Goal: Information Seeking & Learning: Learn about a topic

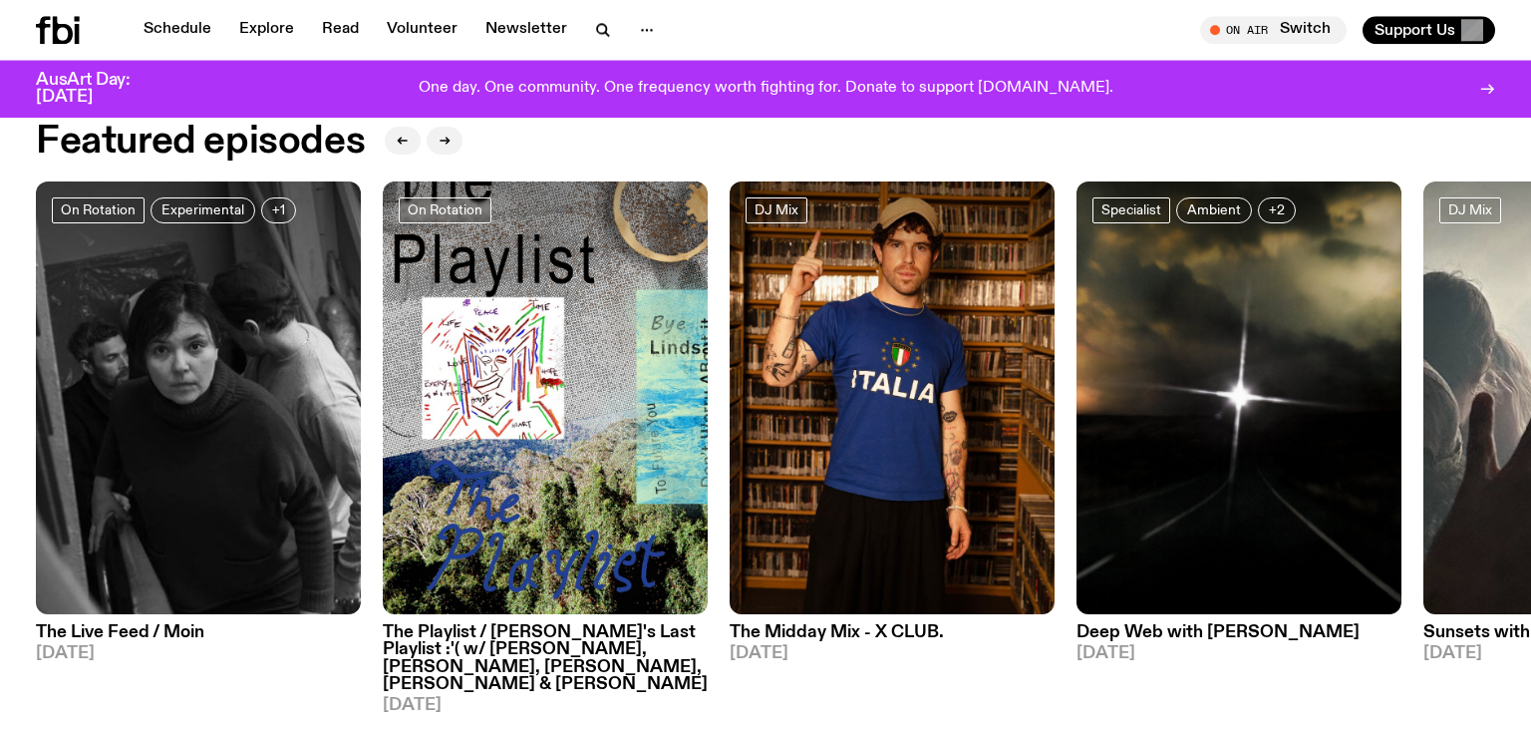
scroll to position [1053, 0]
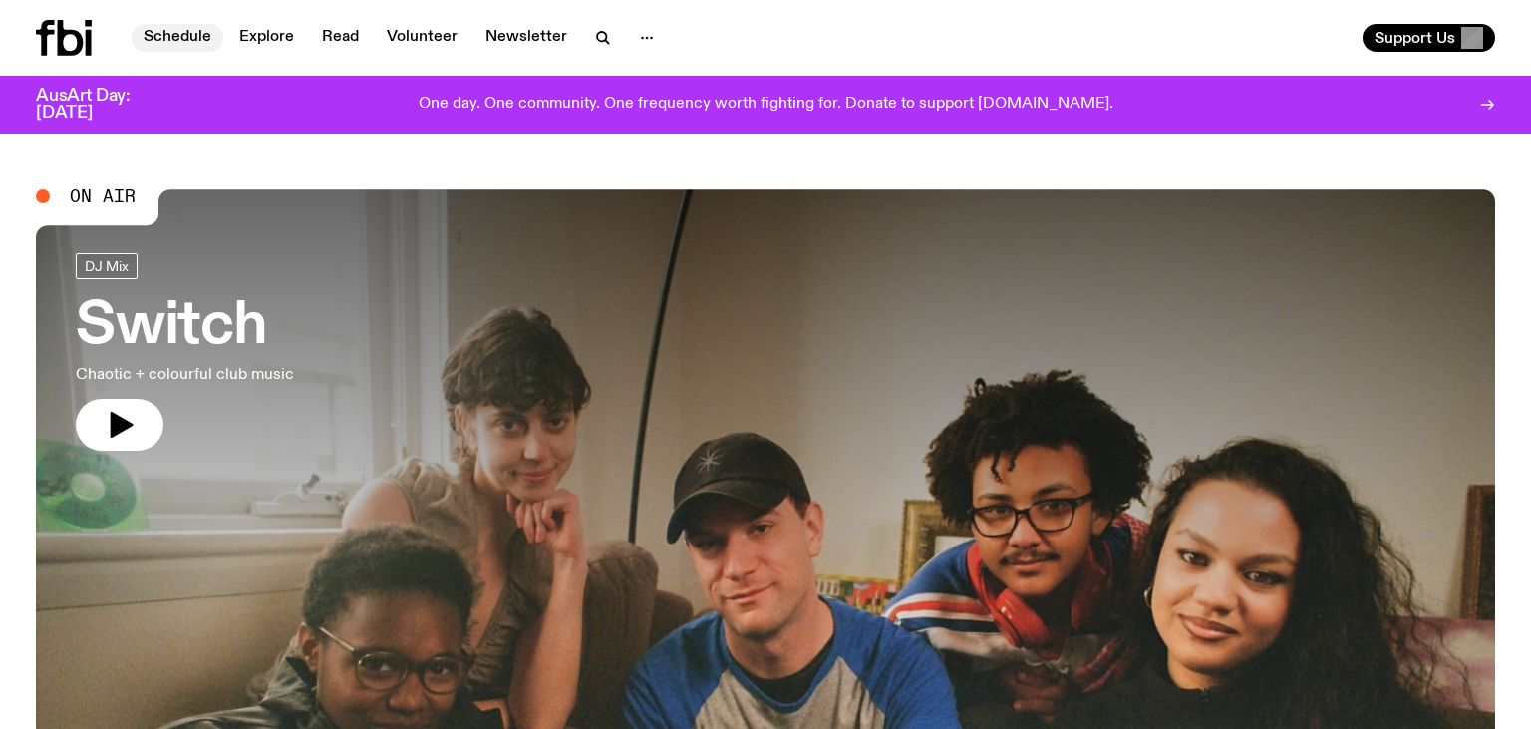
click at [175, 37] on link "Schedule" at bounding box center [178, 38] width 92 height 28
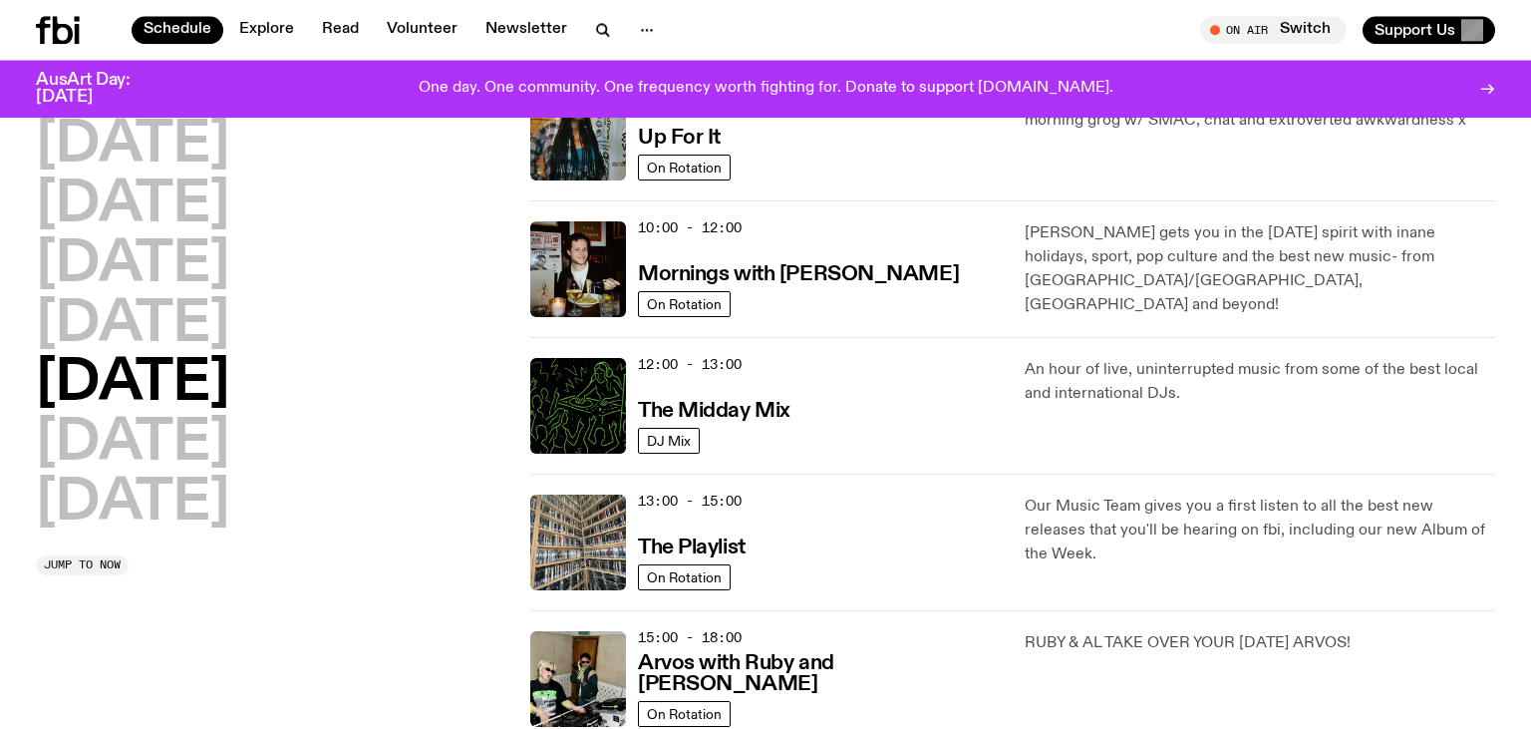
scroll to position [207, 0]
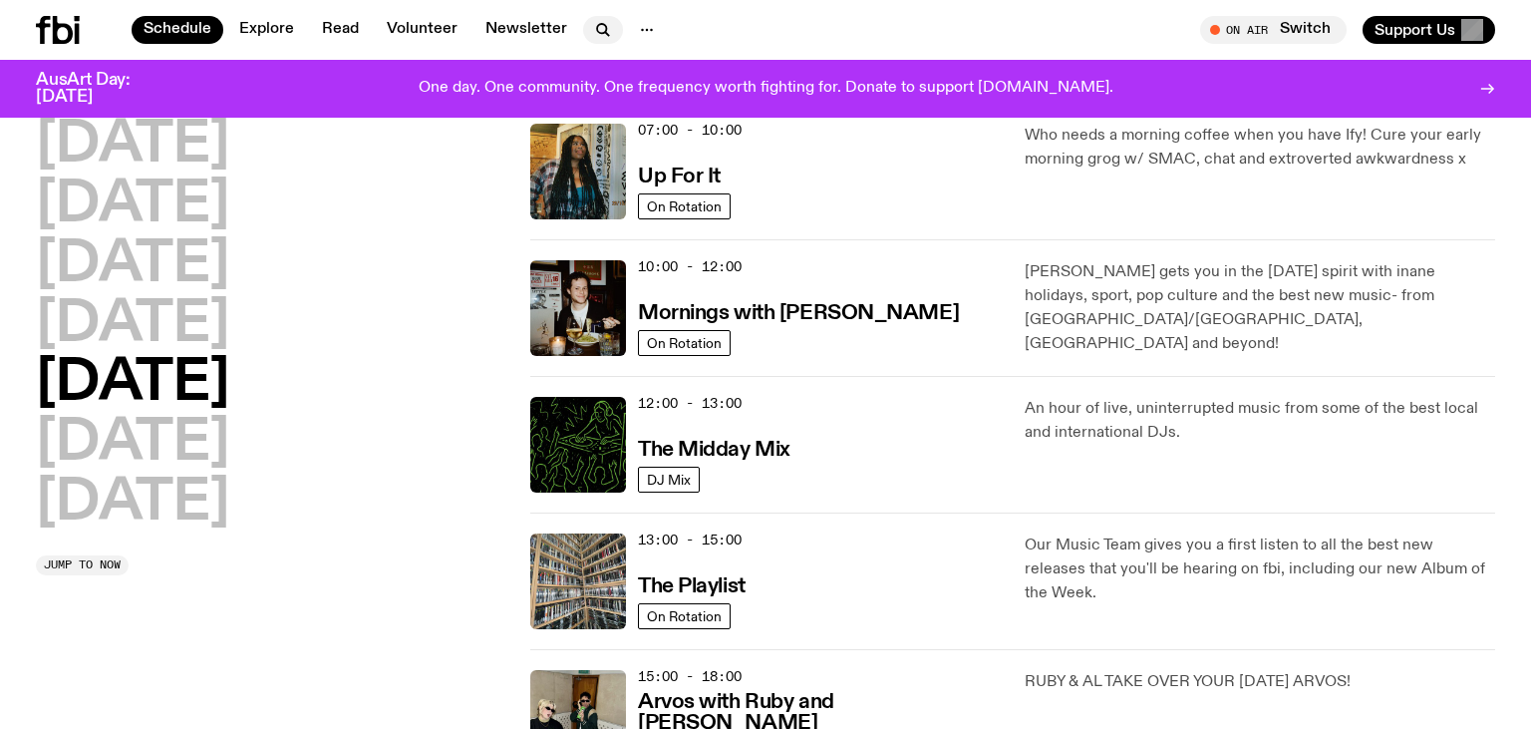
click at [597, 26] on icon "button" at bounding box center [601, 28] width 9 height 9
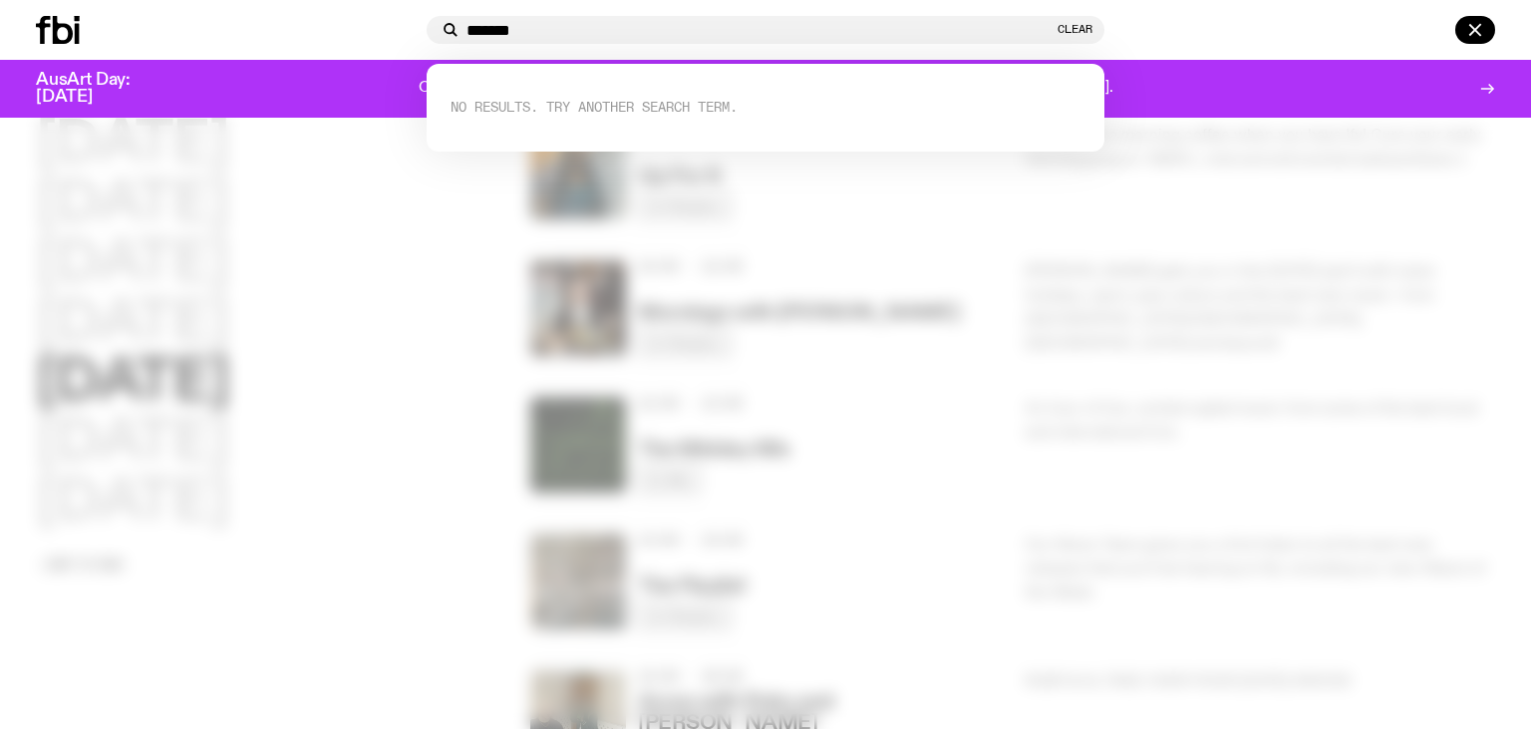
drag, startPoint x: 317, startPoint y: 18, endPoint x: 284, endPoint y: 0, distance: 37.5
click at [466, 22] on input "*******" at bounding box center [759, 30] width 587 height 17
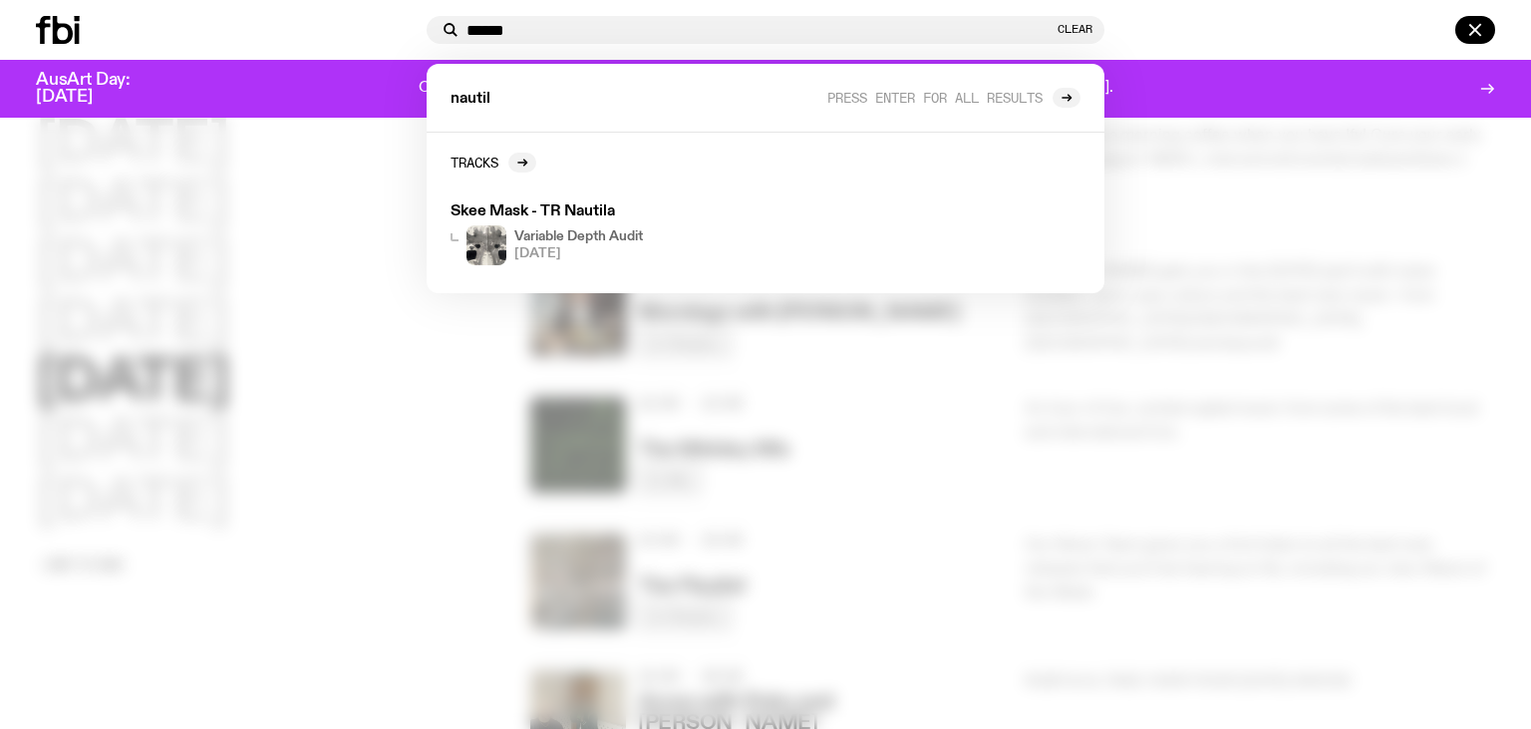
type input "******"
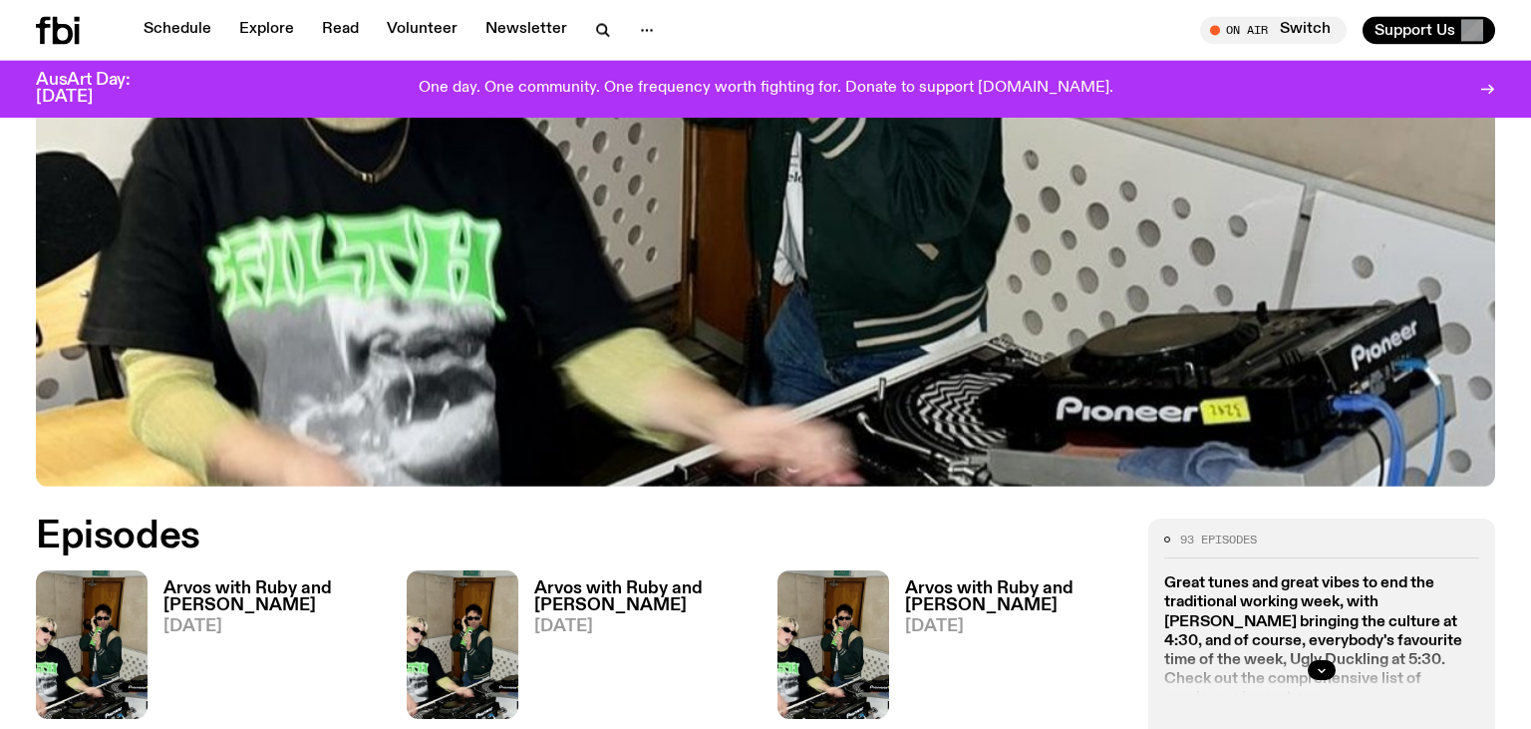
scroll to position [728, 0]
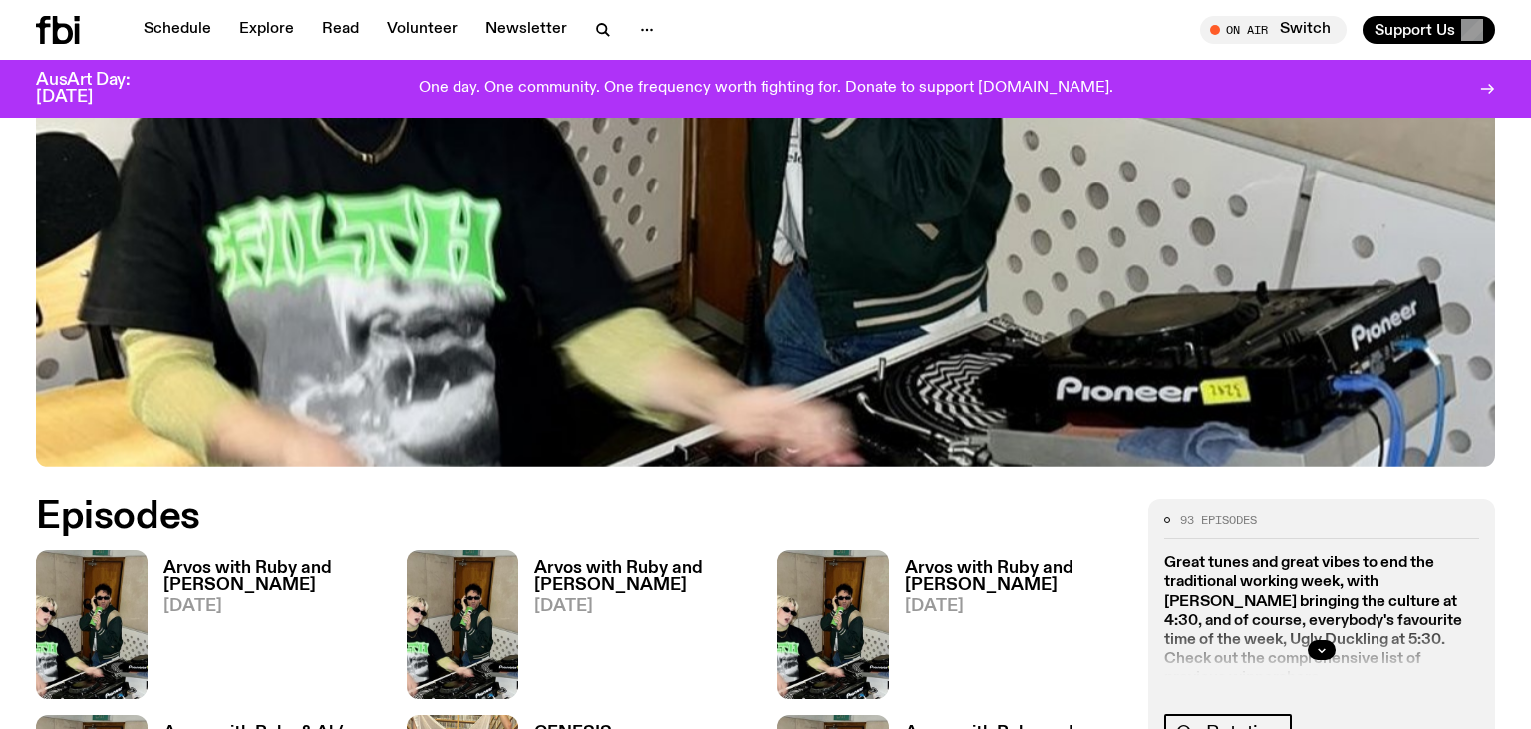
click at [271, 560] on h3 "Arvos with Ruby and Al" at bounding box center [272, 577] width 219 height 34
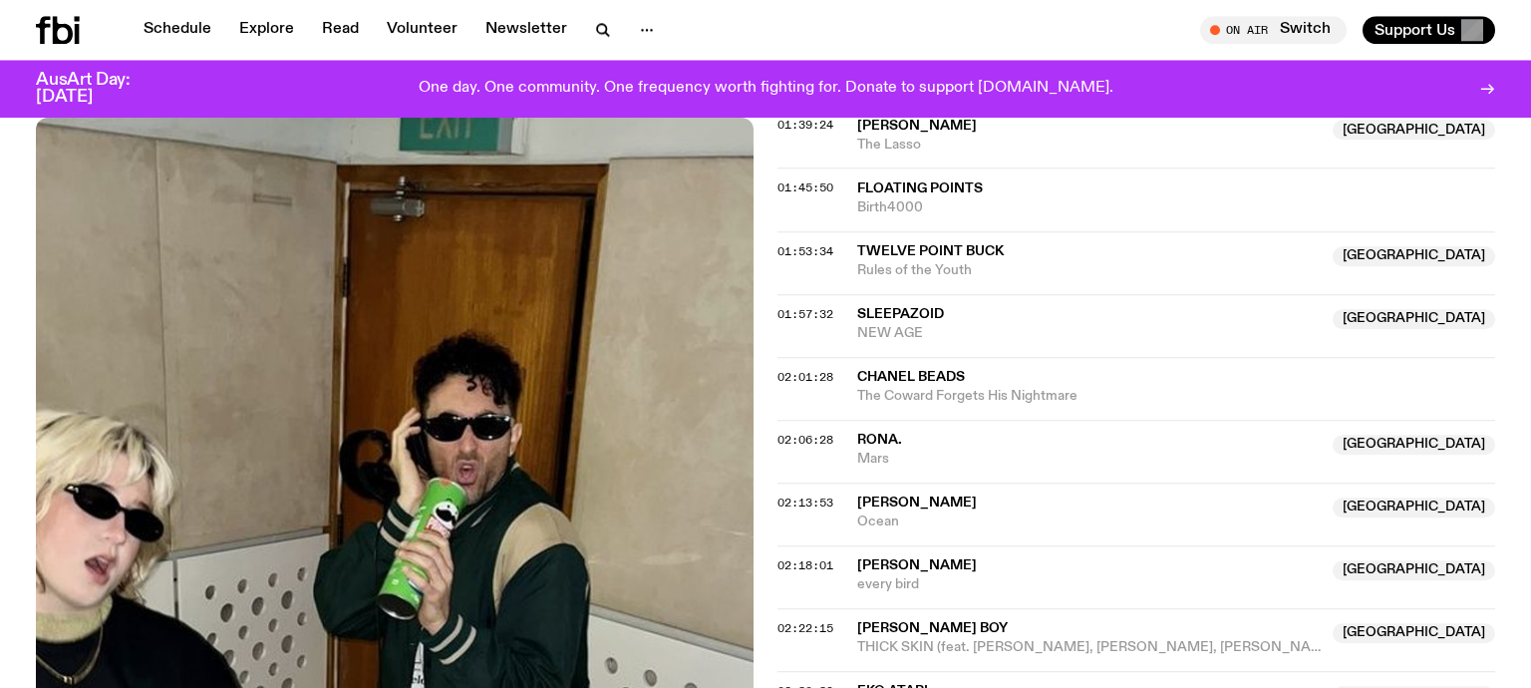
scroll to position [3013, 0]
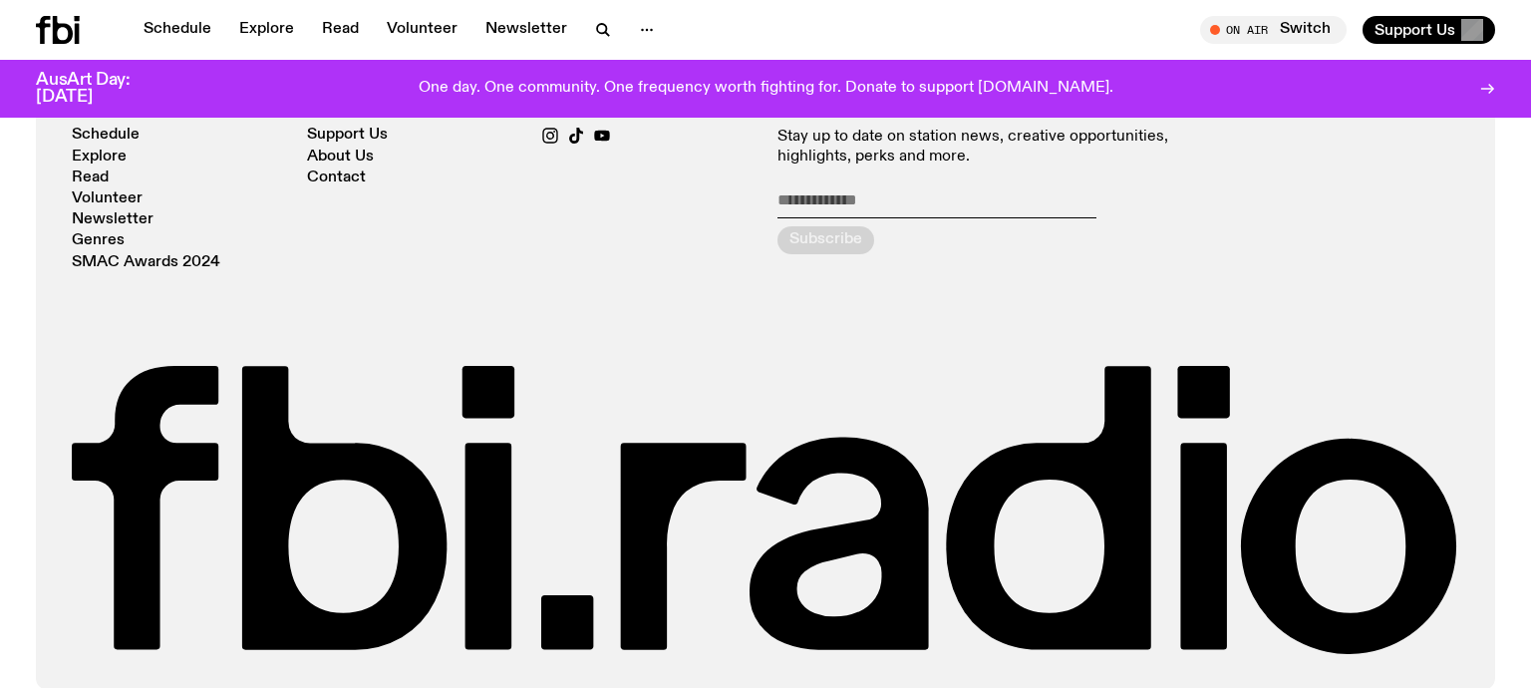
click at [6, 388] on div "Radio Schedule Explore Read Volunteer Newsletter Genres SMAC Awards 2024 Statio…" at bounding box center [765, 373] width 1531 height 633
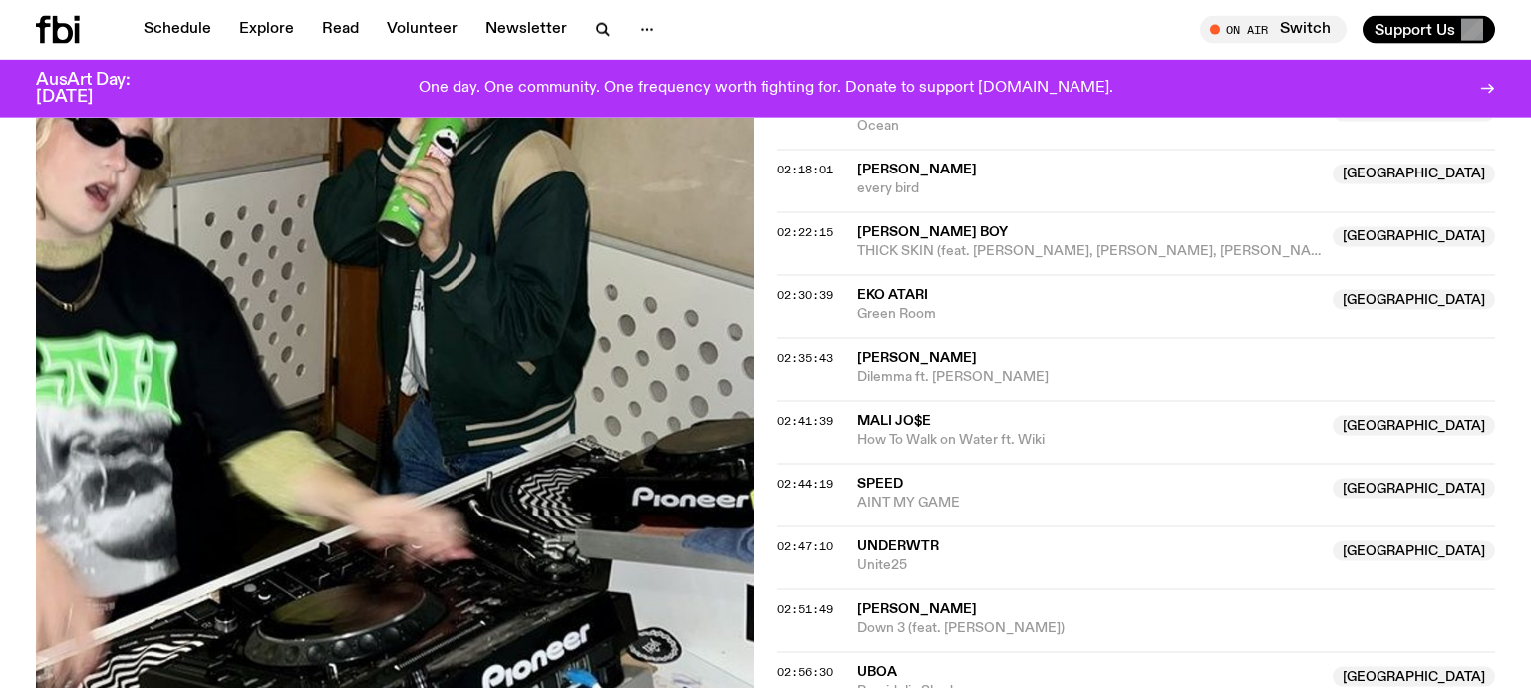
scroll to position [2277, 0]
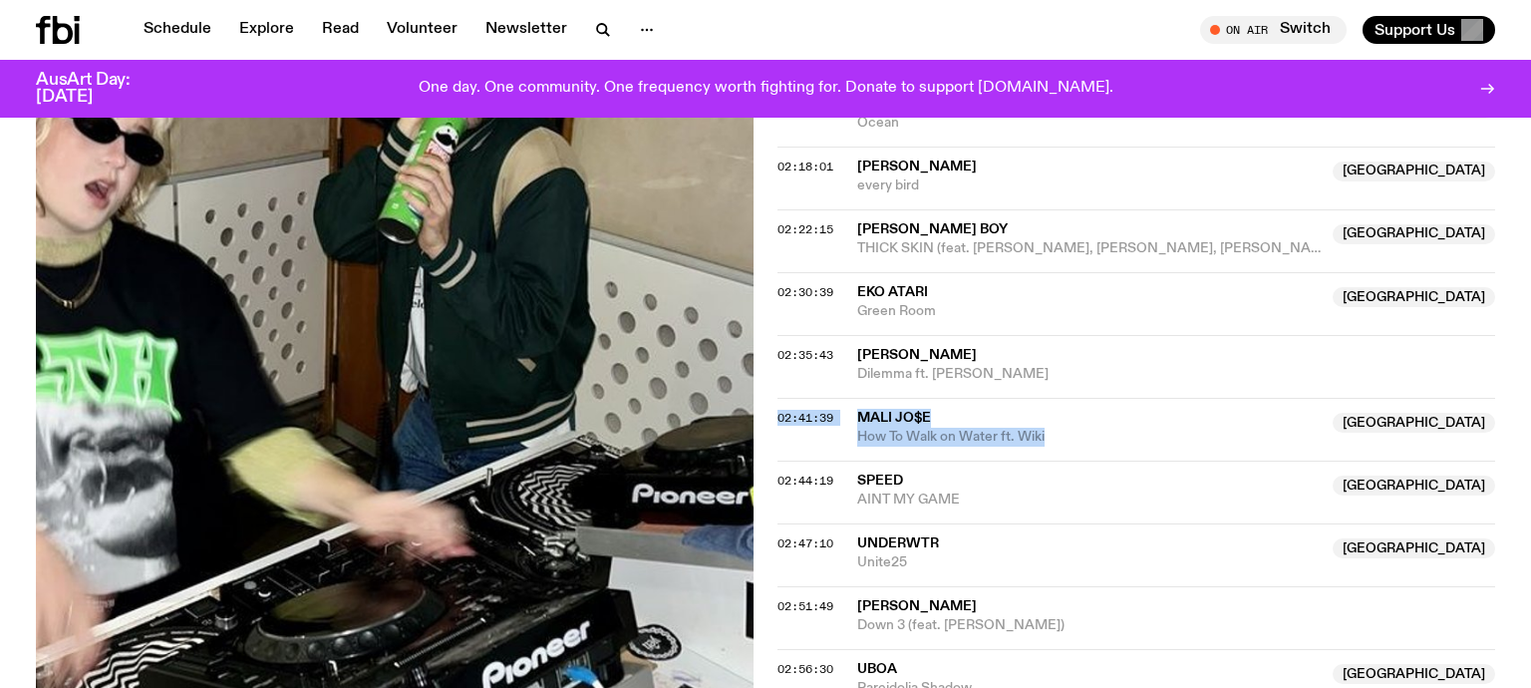
drag, startPoint x: 856, startPoint y: 320, endPoint x: 1047, endPoint y: 341, distance: 191.5
click at [1047, 398] on div "02:41:39 MALI JO$E Australia How To Walk on Water ft. Wiki Australia" at bounding box center [1136, 429] width 718 height 63
copy div "02:41:39 MALI JO$E Australia How To Walk on Water ft. Wiki"
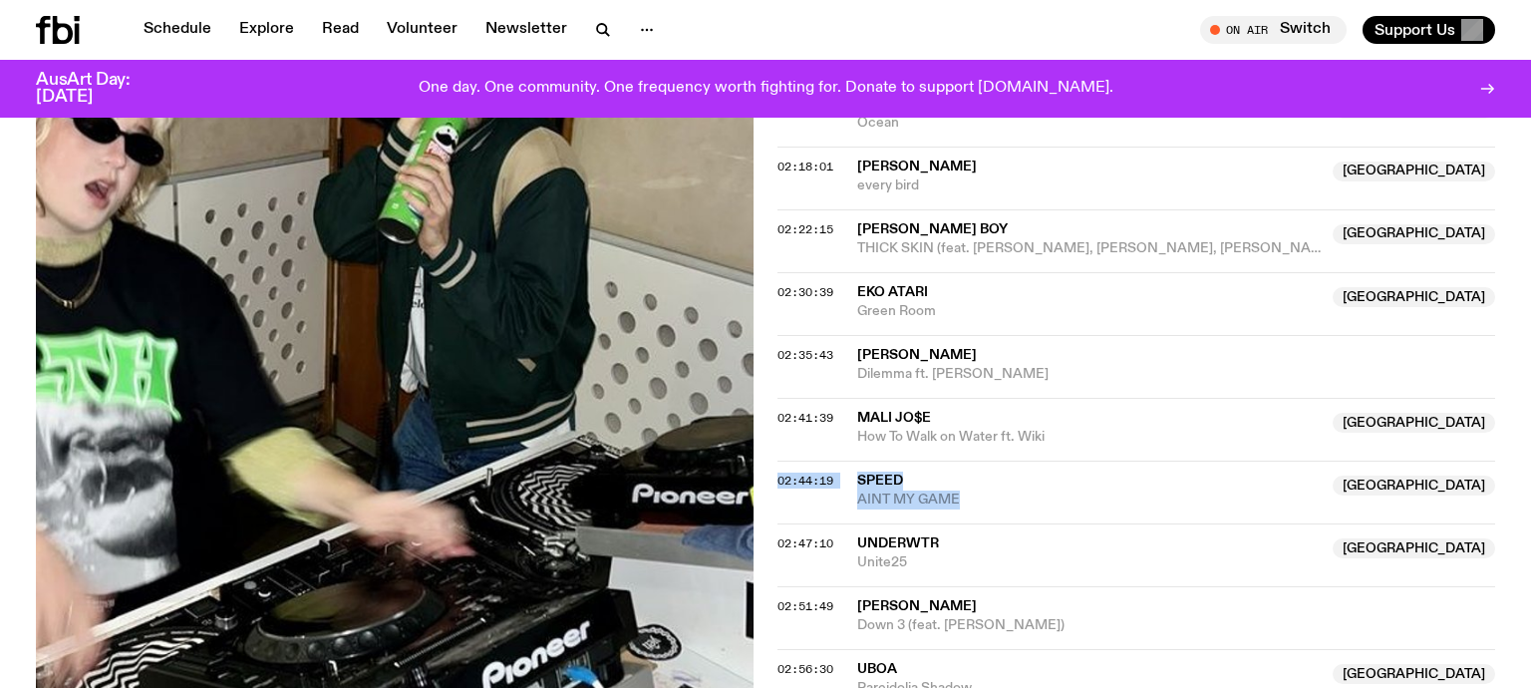
drag, startPoint x: 983, startPoint y: 401, endPoint x: 856, endPoint y: 377, distance: 128.8
click at [857, 490] on span "AINT MY GAME" at bounding box center [1088, 499] width 463 height 19
copy div "02:44:19 SPEED NSW AINT MY GAME"
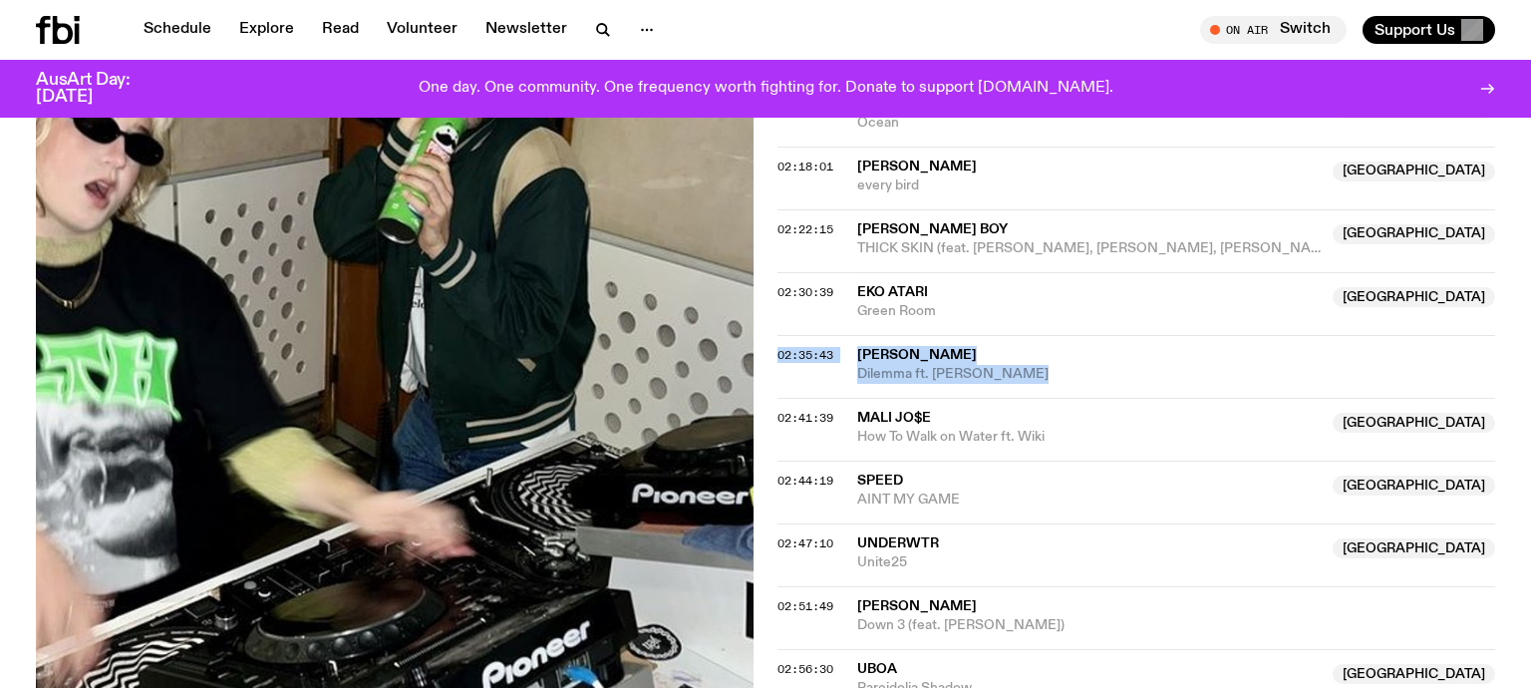
drag, startPoint x: 852, startPoint y: 257, endPoint x: 1022, endPoint y: 278, distance: 170.7
click at [1022, 335] on div "02:35:43 Nelly Dilemma ft. Kelly Rowland" at bounding box center [1136, 366] width 718 height 63
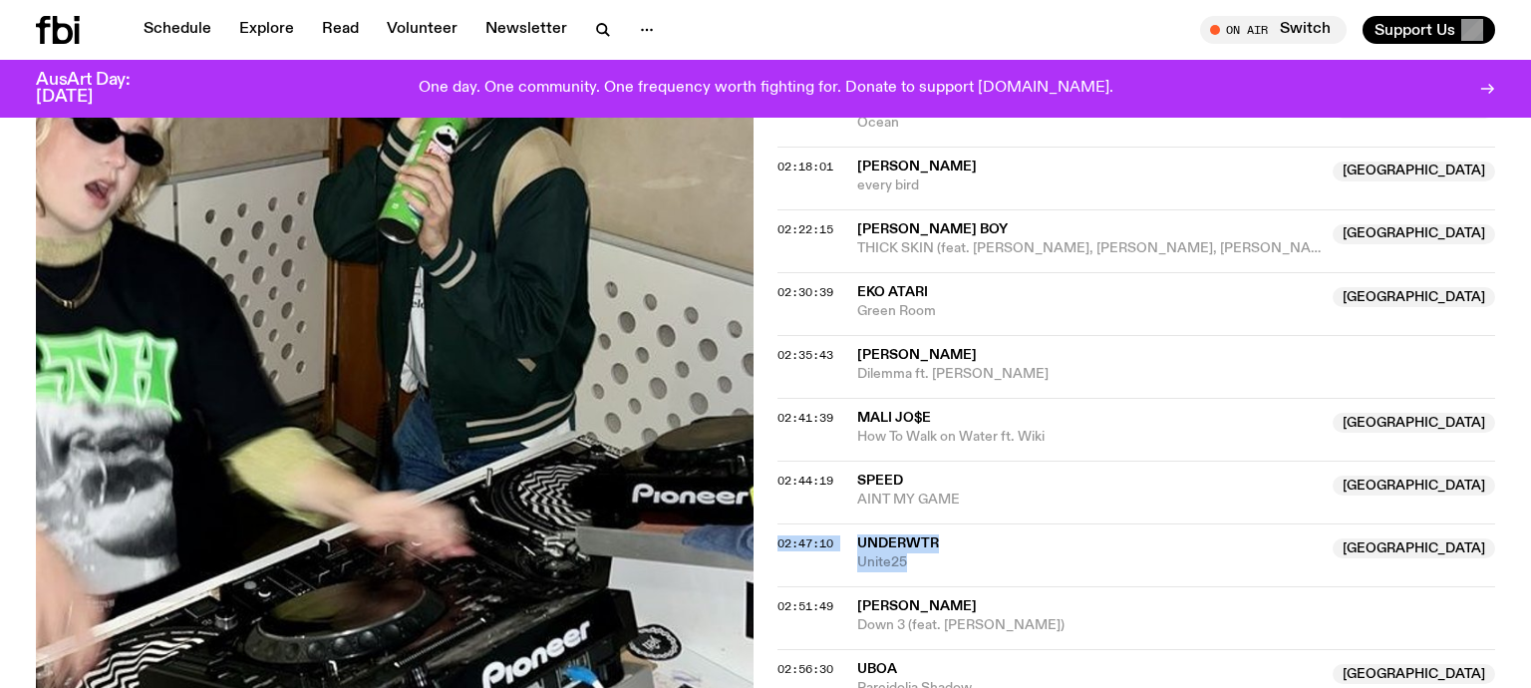
drag, startPoint x: 854, startPoint y: 440, endPoint x: 938, endPoint y: 458, distance: 85.6
click at [938, 523] on div "02:47:10 underwtr NSW Unite25 NSW" at bounding box center [1136, 554] width 718 height 63
copy div "02:47:10 underwtr NSW Unite25"
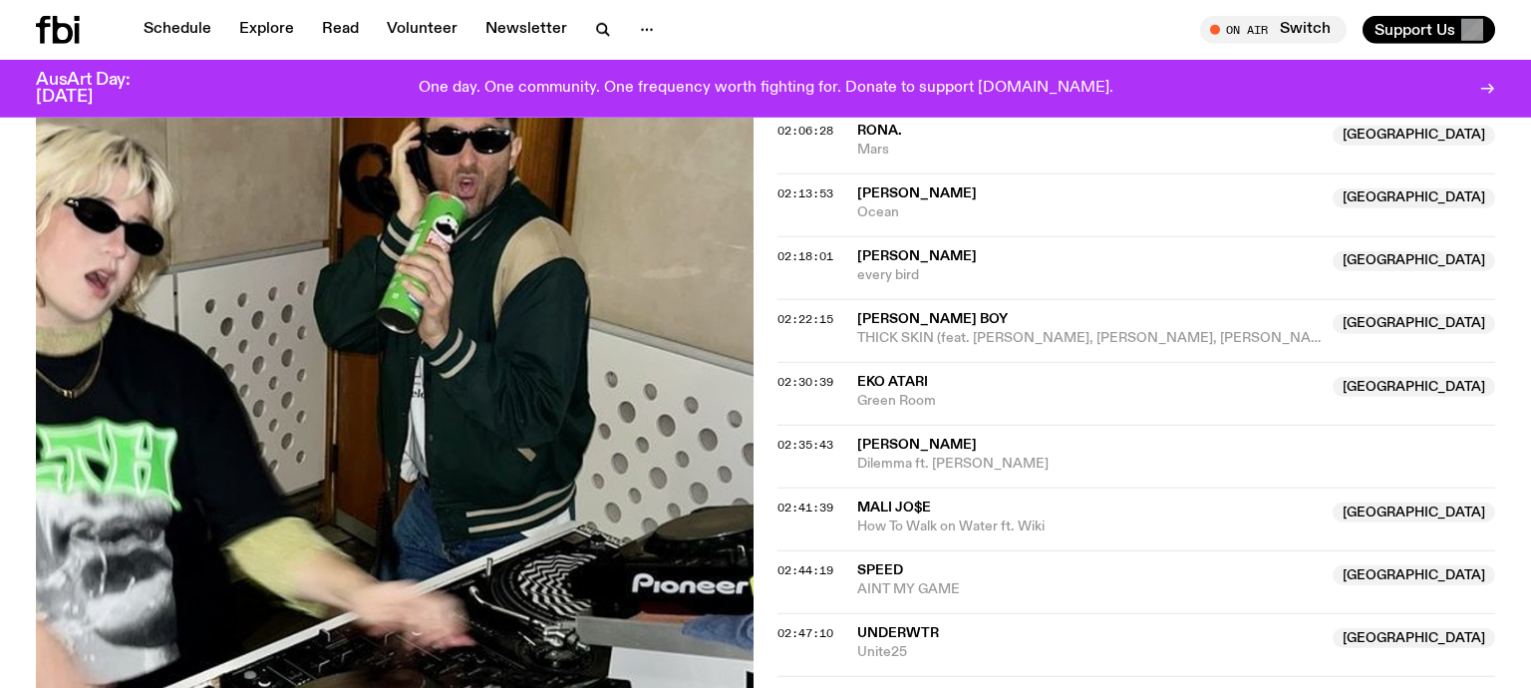
scroll to position [2235, 0]
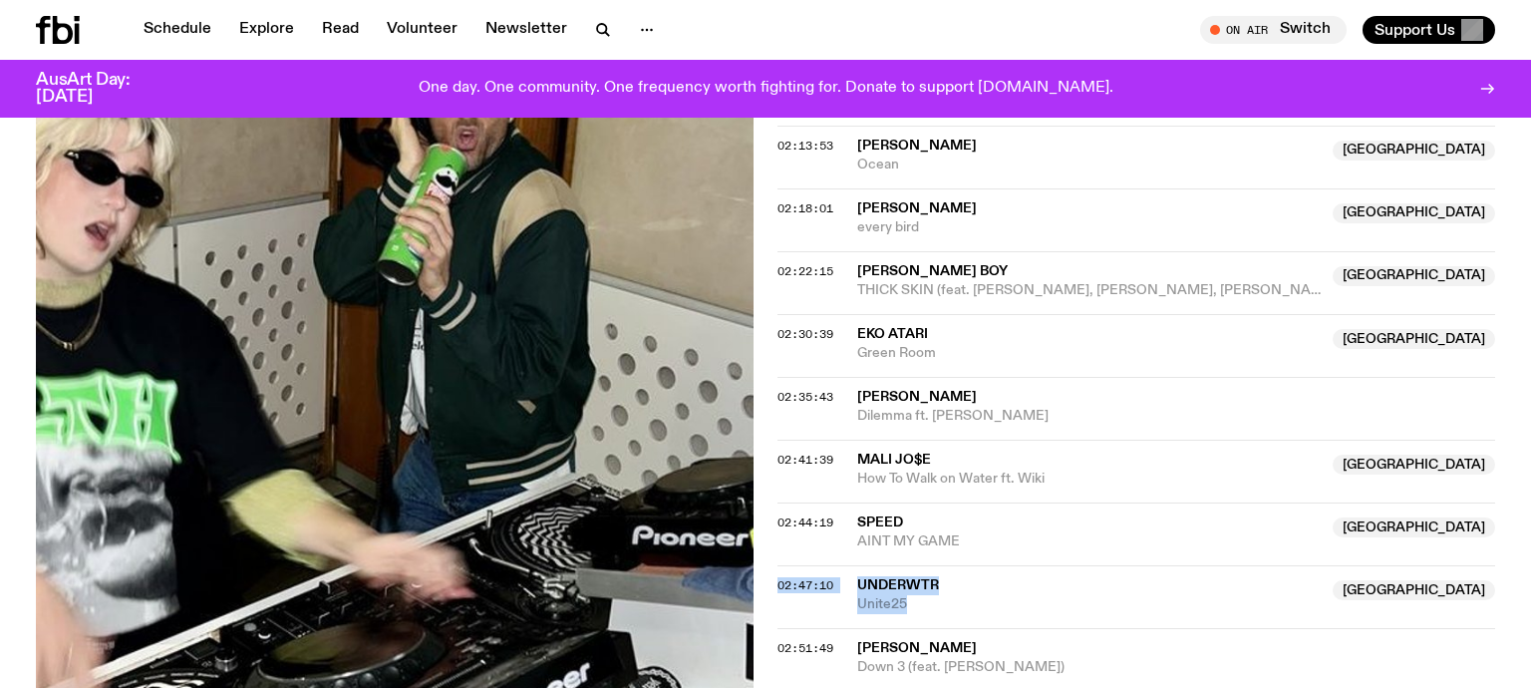
drag, startPoint x: 851, startPoint y: 483, endPoint x: 926, endPoint y: 507, distance: 78.5
click at [926, 565] on div "02:47:10 underwtr NSW Unite25 NSW" at bounding box center [1136, 596] width 718 height 63
copy div "02:47:10 underwtr NSW Unite25"
drag, startPoint x: 851, startPoint y: 547, endPoint x: 1090, endPoint y: 568, distance: 240.1
click at [1090, 628] on div "02:51:49 Olan Monk Down 3 (feat. Maria Somerville)" at bounding box center [1136, 659] width 718 height 63
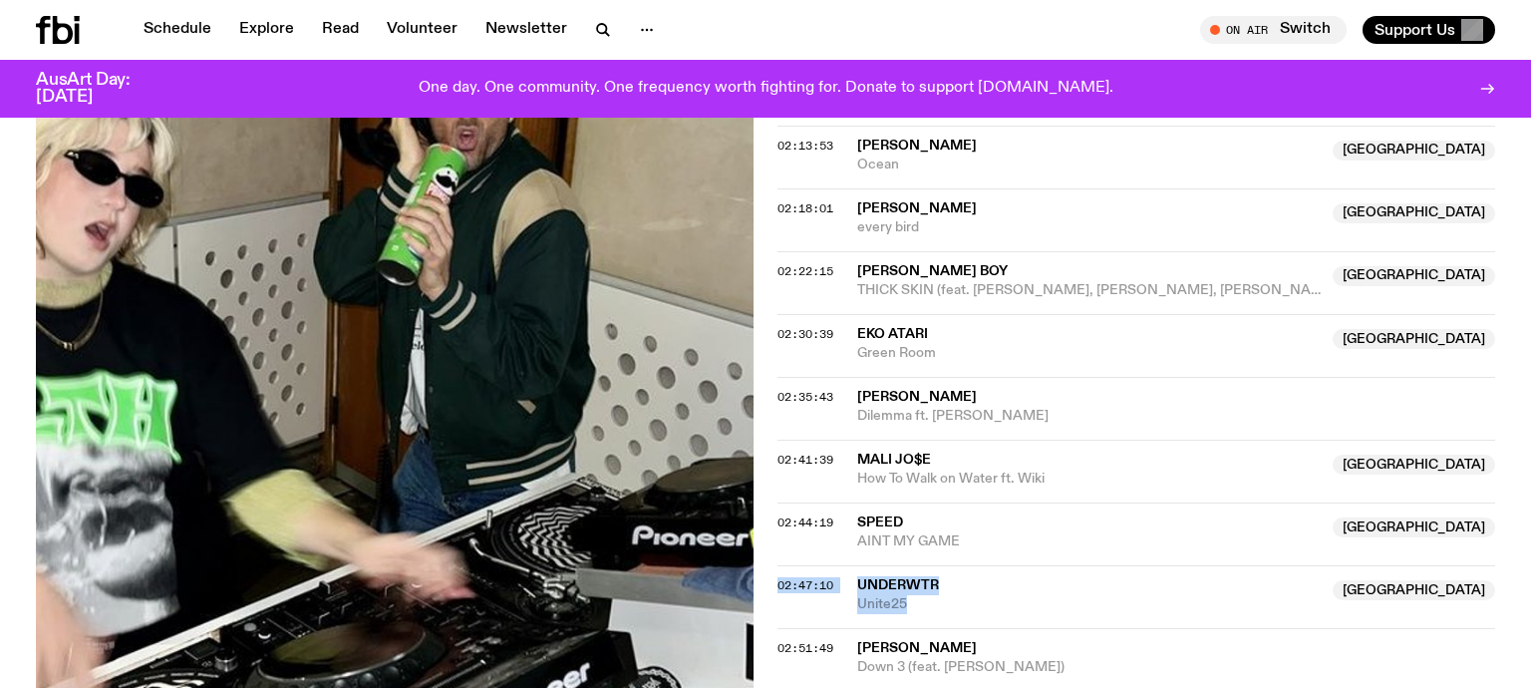
copy div "02:51:49 Olan Monk Down 3 (feat. Maria Somerville)"
drag, startPoint x: 854, startPoint y: 232, endPoint x: 949, endPoint y: 254, distance: 97.2
click at [949, 314] on div "02:30:39 EKO ATARI NSW Green Room NSW" at bounding box center [1136, 345] width 718 height 63
copy div "02:30:39 EKO ATARI NSW Green Room"
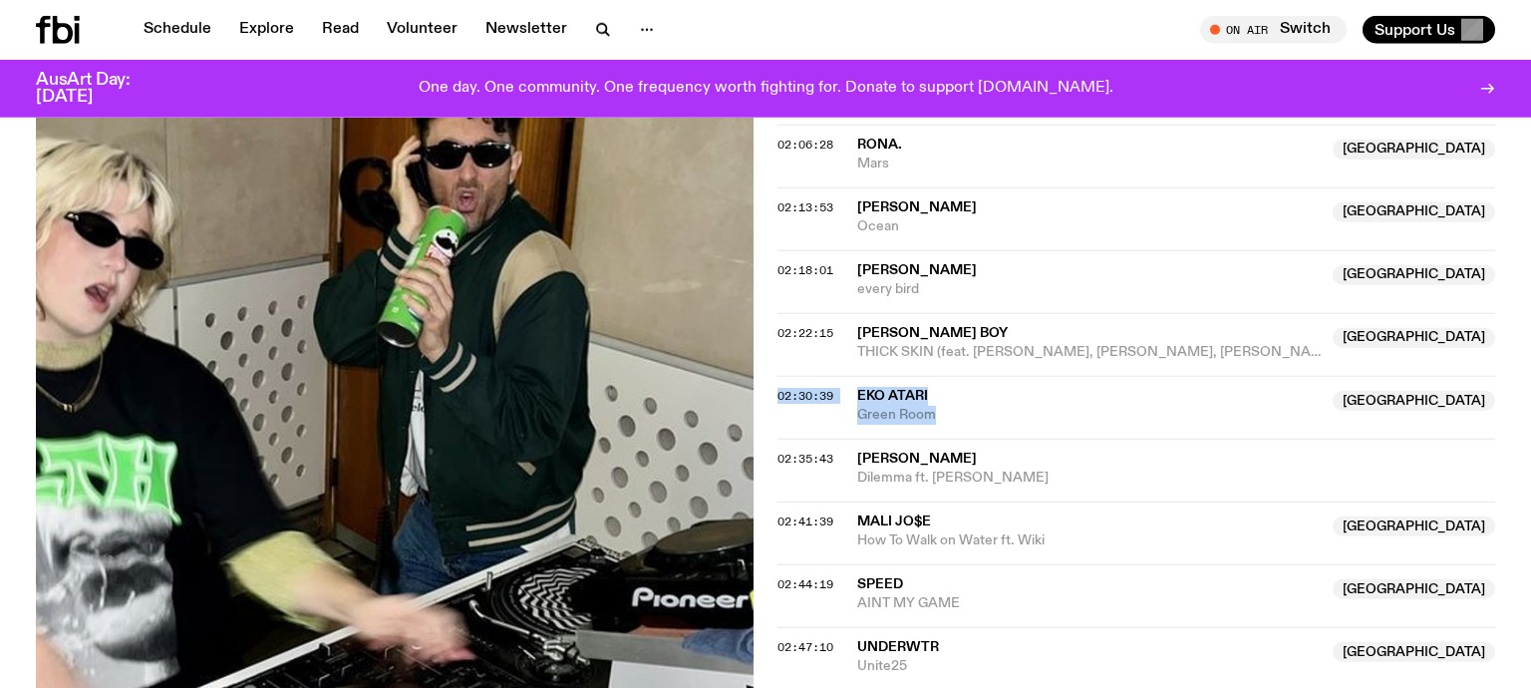
scroll to position [2130, 0]
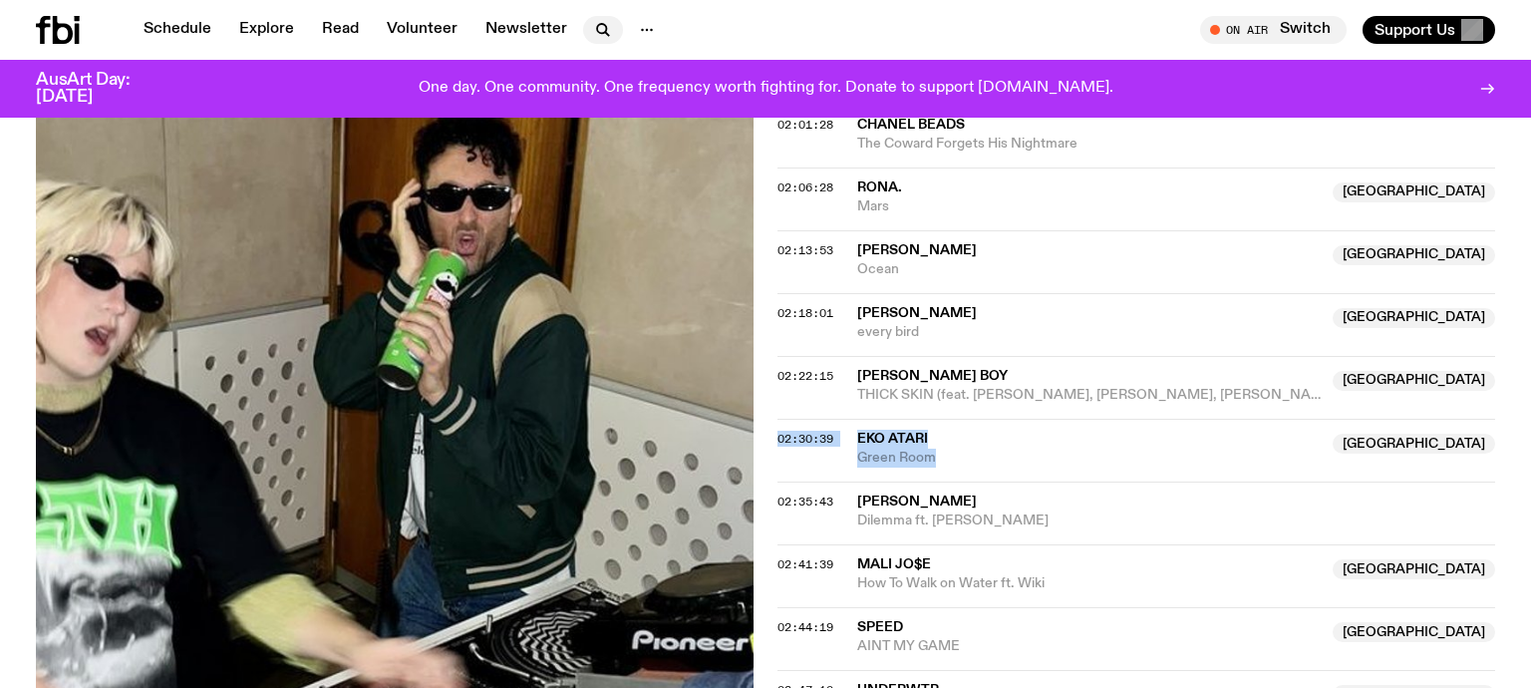
click at [598, 29] on icon "button" at bounding box center [603, 30] width 24 height 24
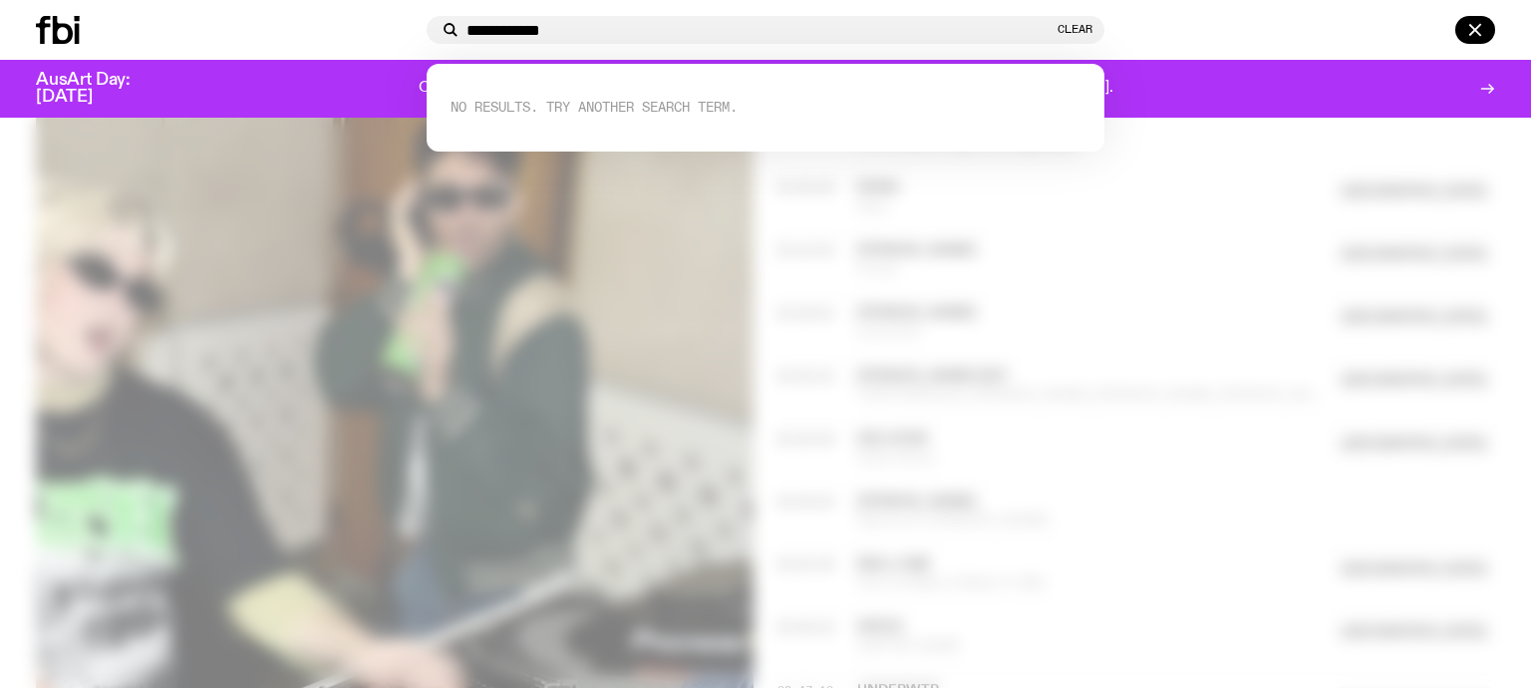
type input "**********"
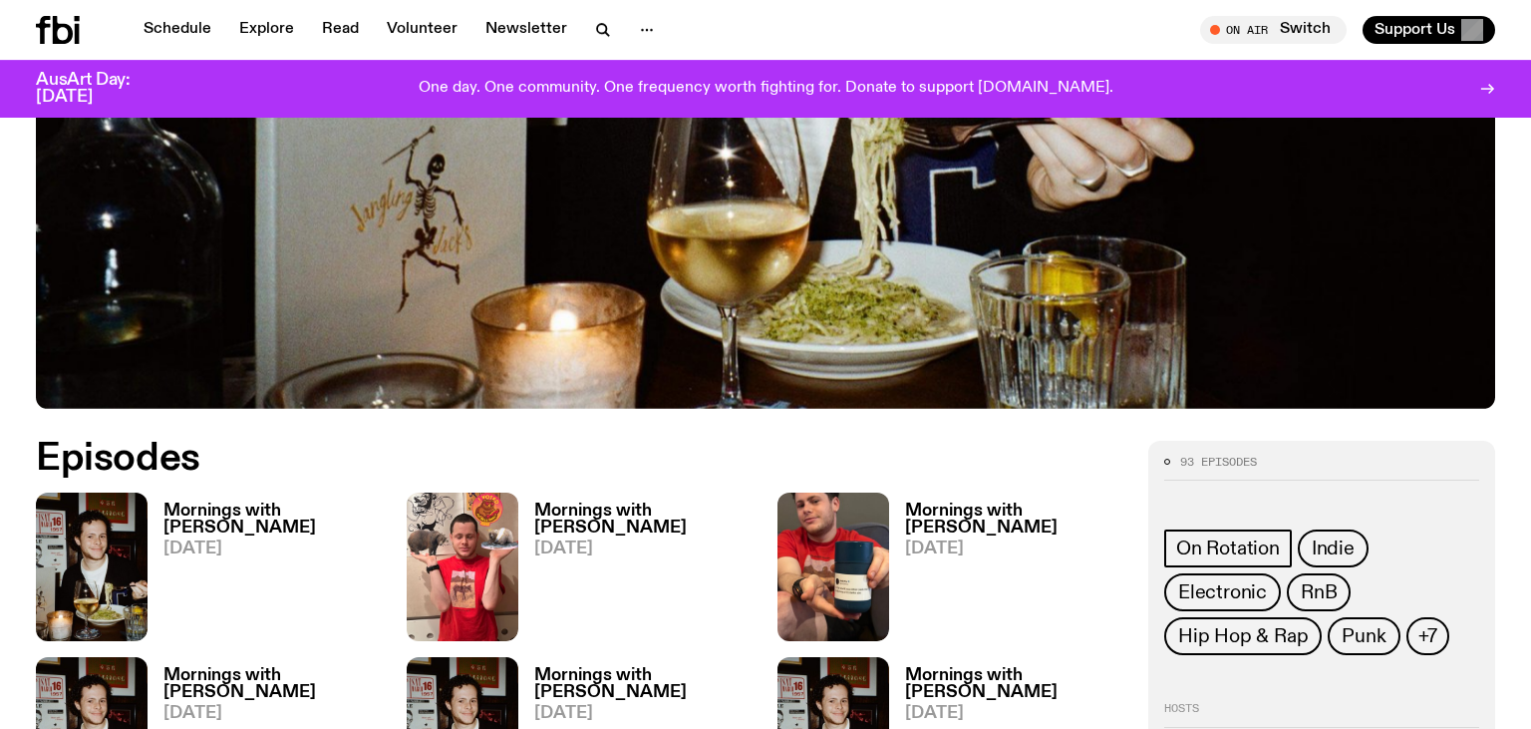
scroll to position [730, 0]
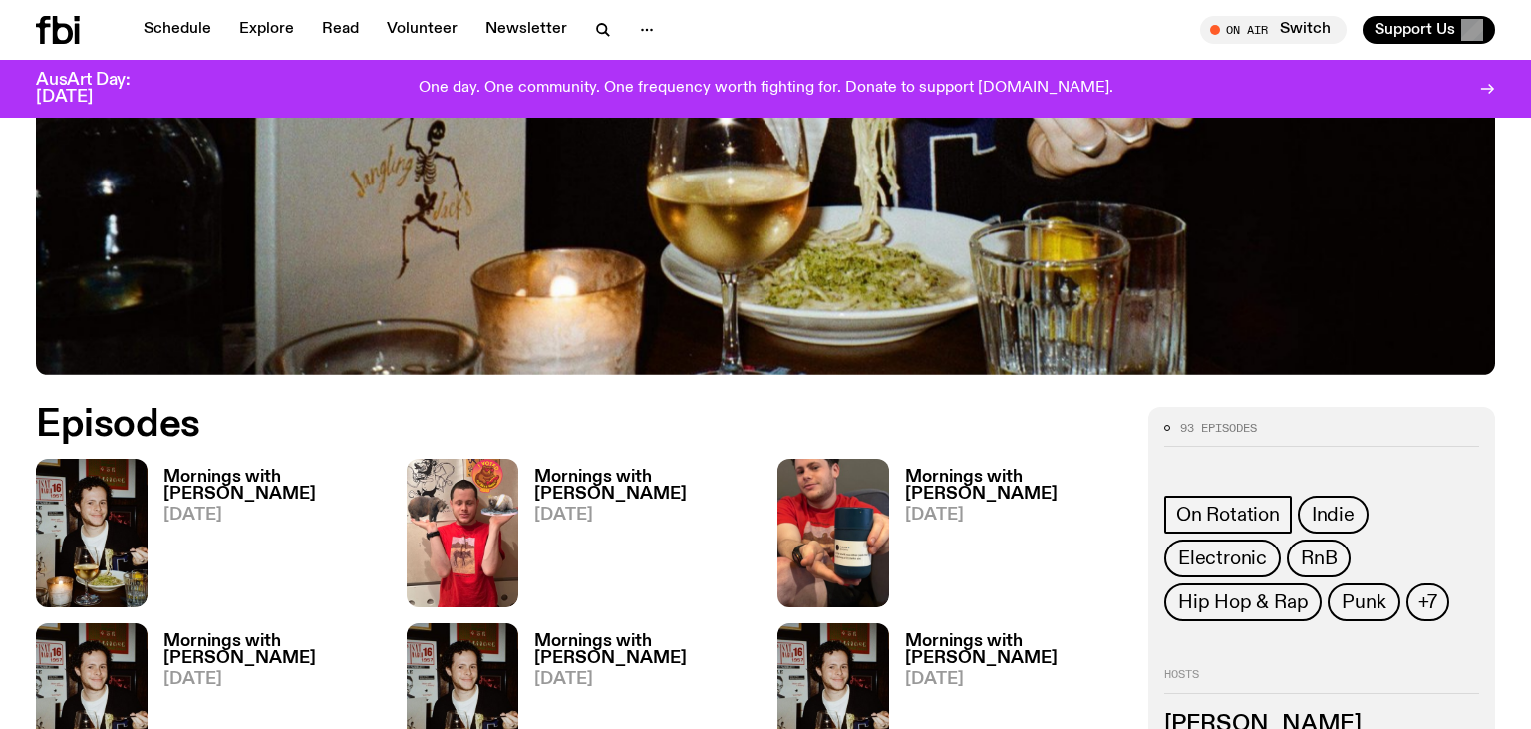
click at [304, 469] on h3 "Mornings with [PERSON_NAME]" at bounding box center [272, 485] width 219 height 34
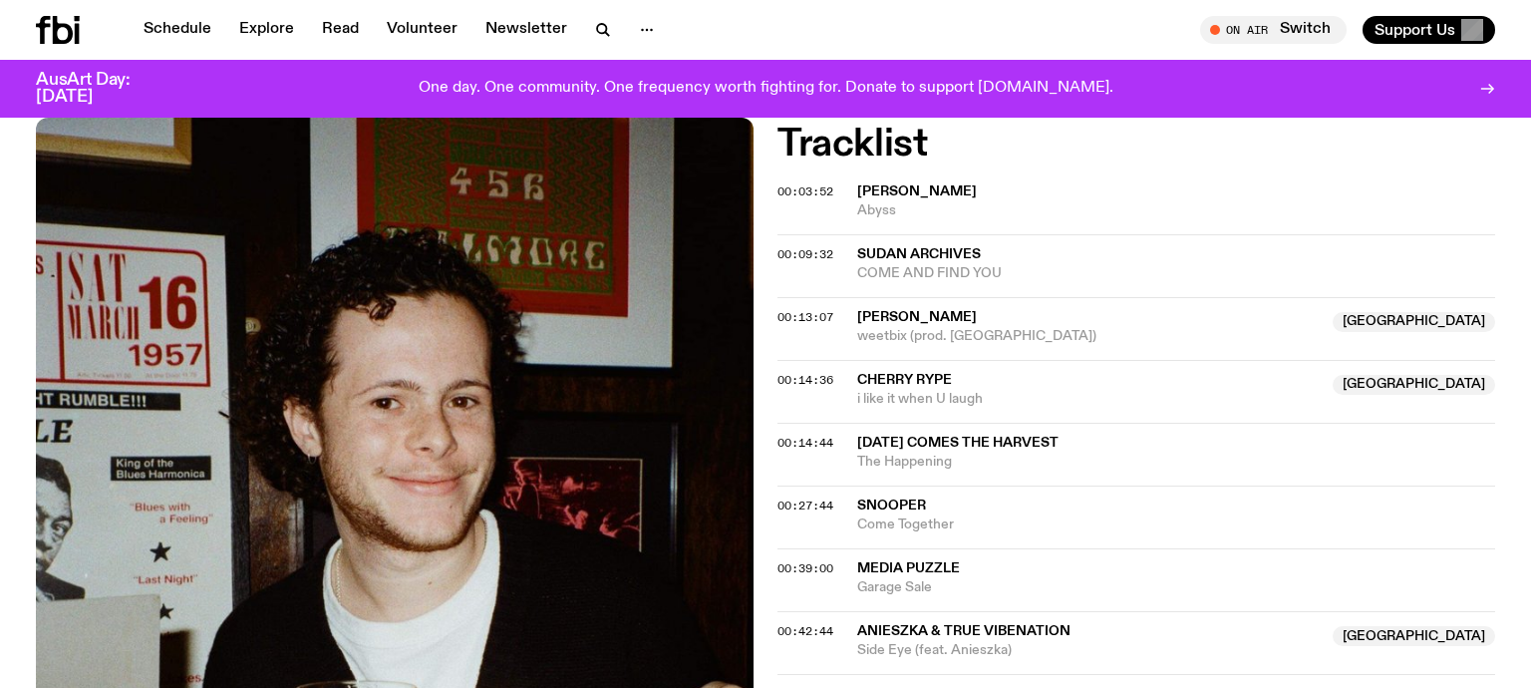
scroll to position [1644, 0]
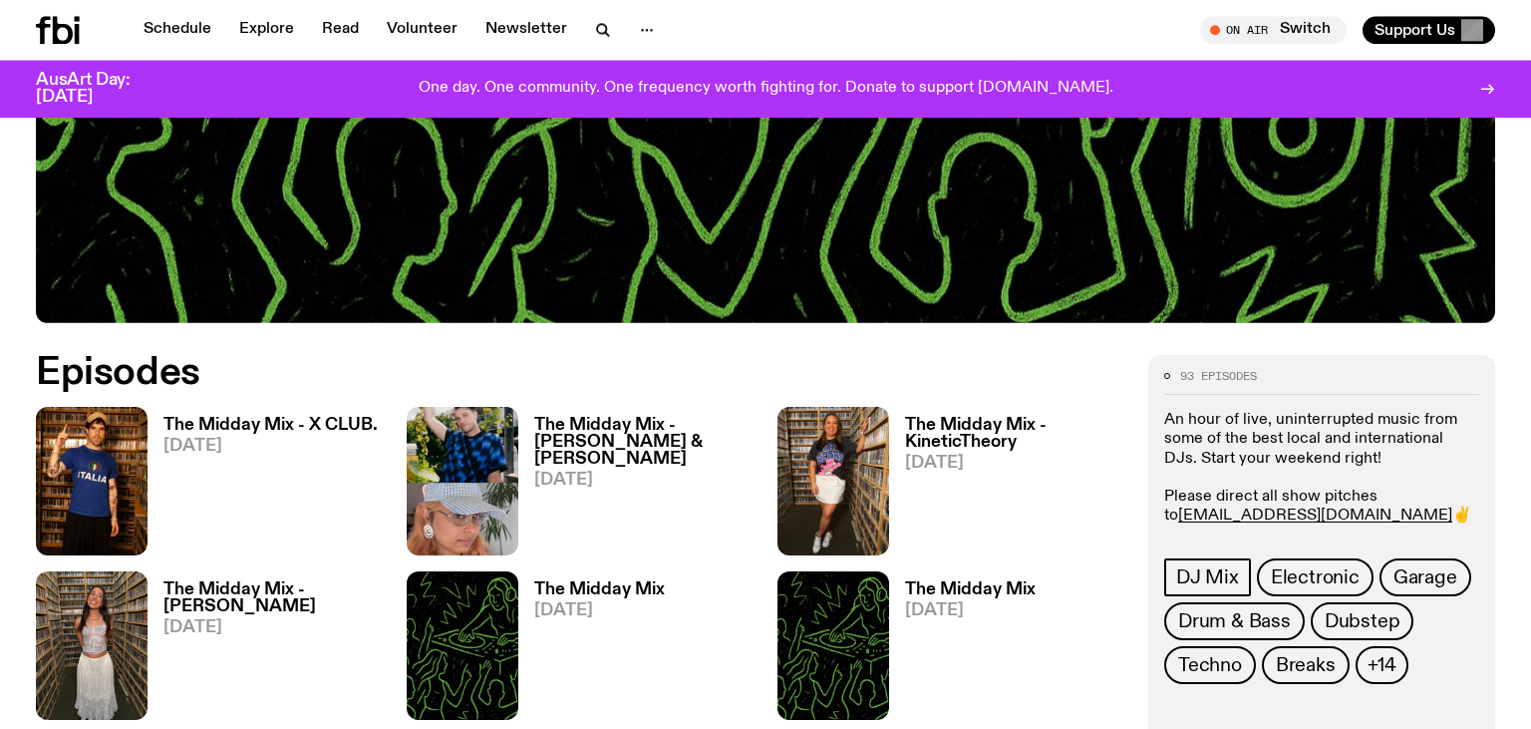
scroll to position [833, 0]
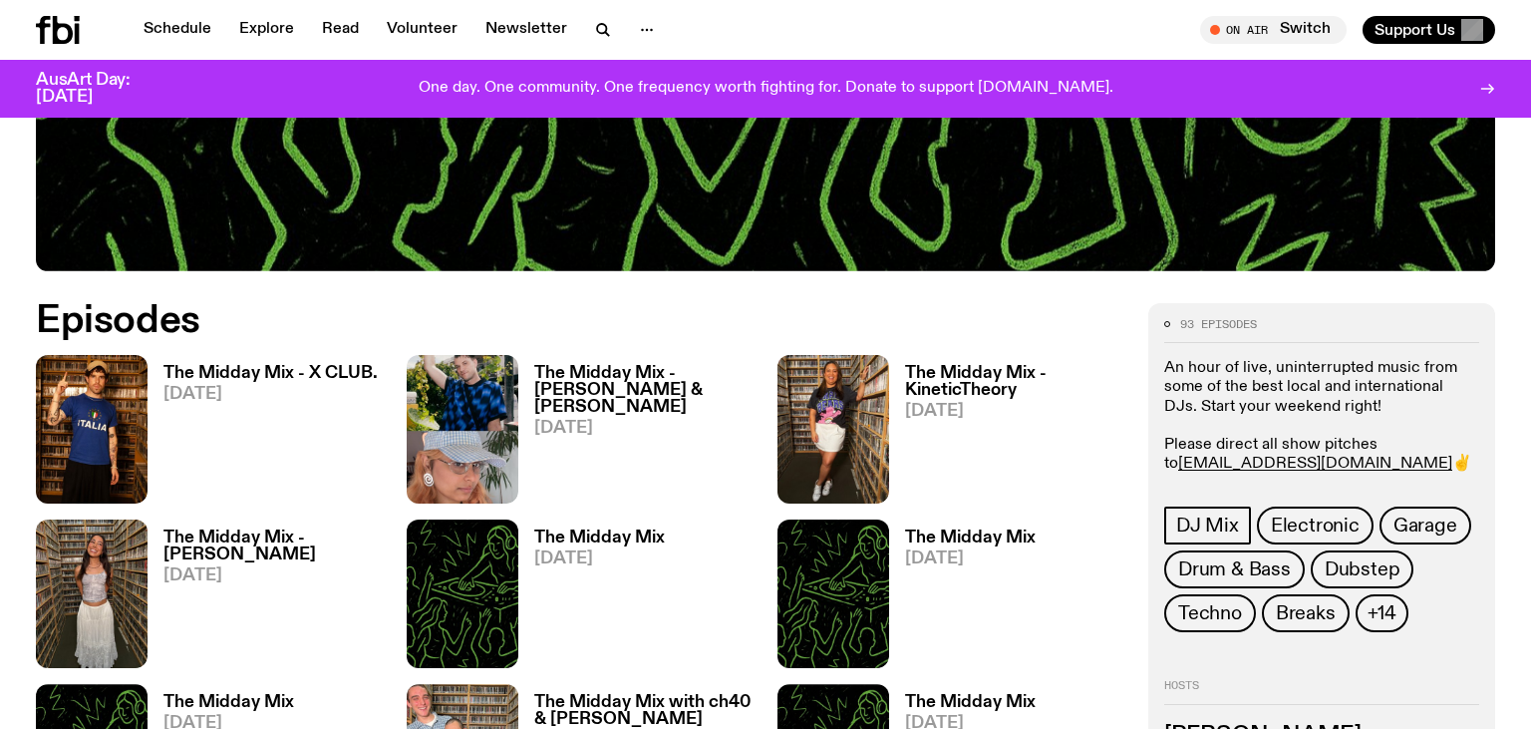
click at [329, 370] on h3 "The Midday Mix - X CLUB." at bounding box center [270, 373] width 214 height 17
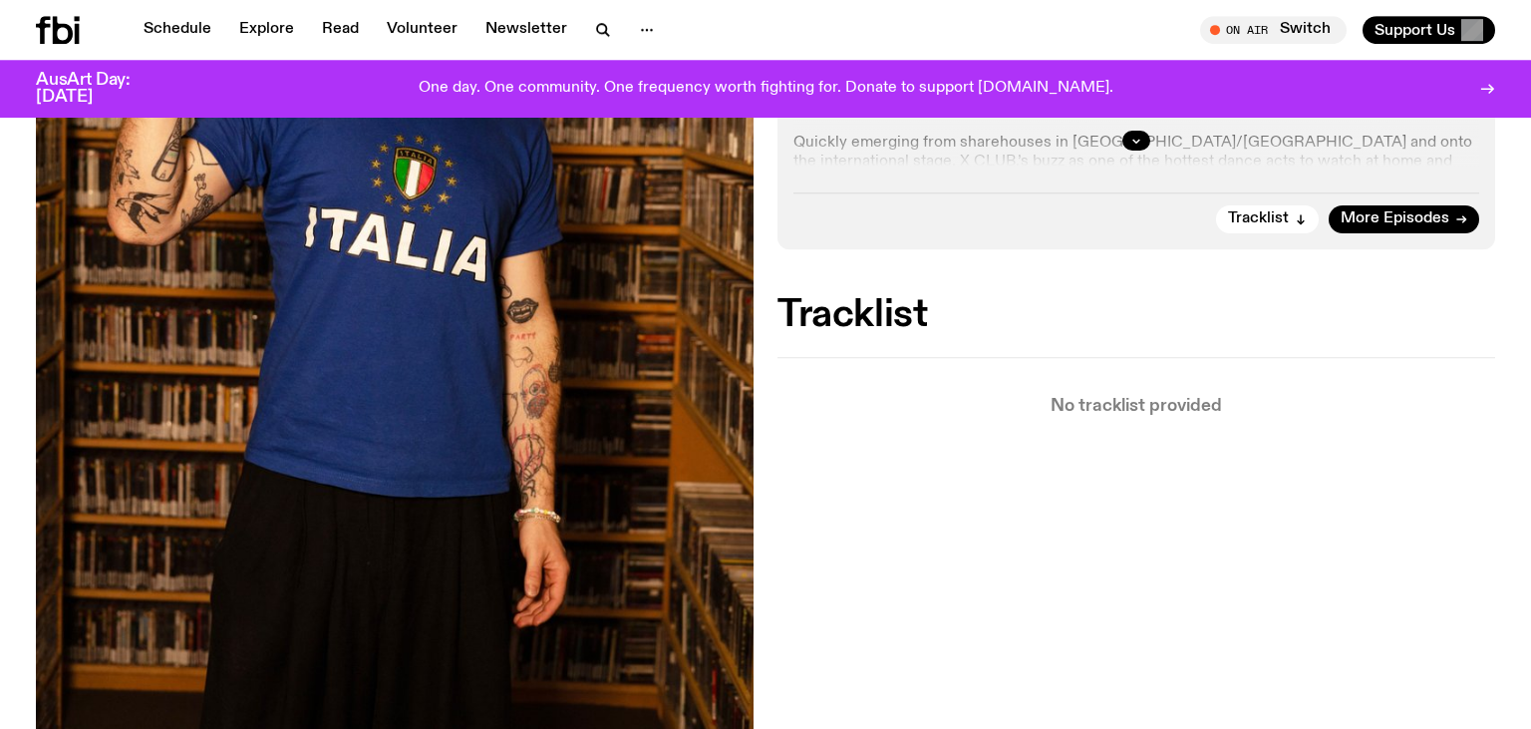
scroll to position [631, 0]
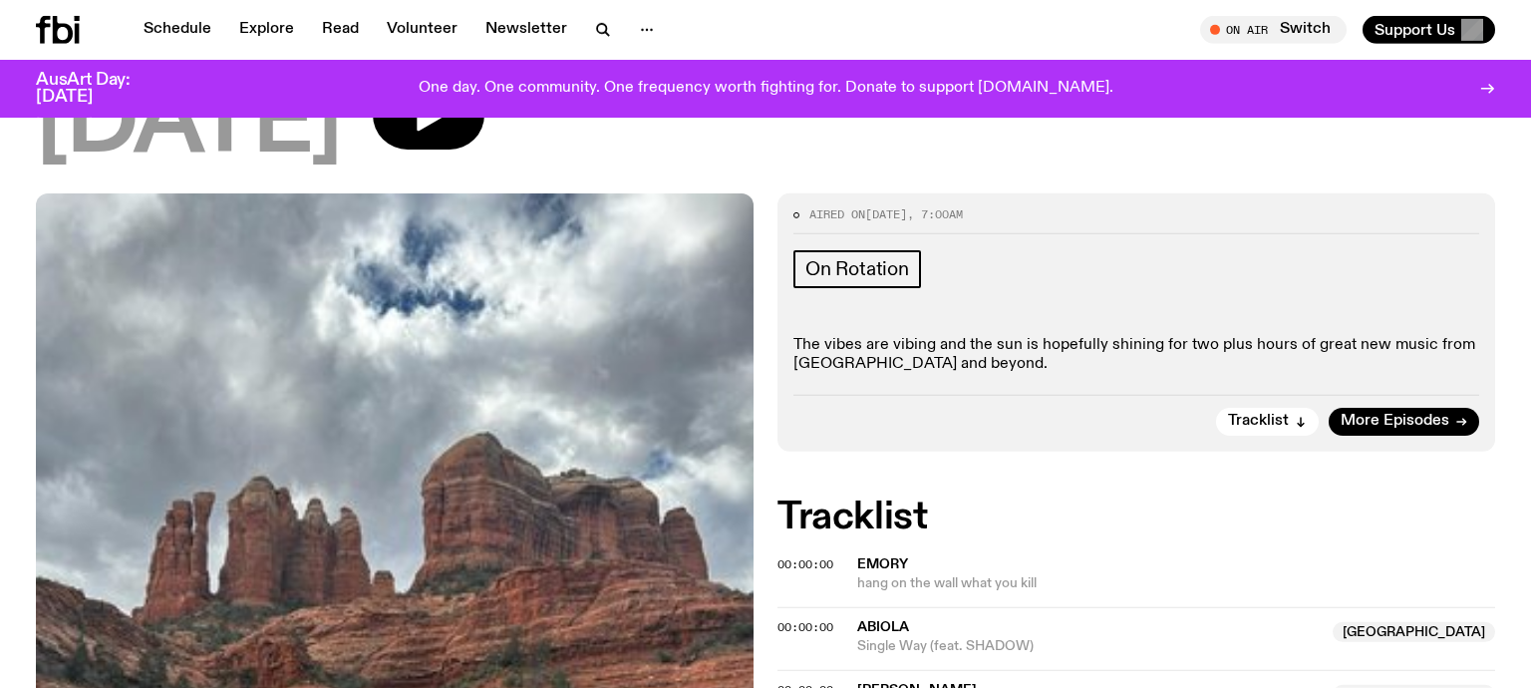
scroll to position [1870, 0]
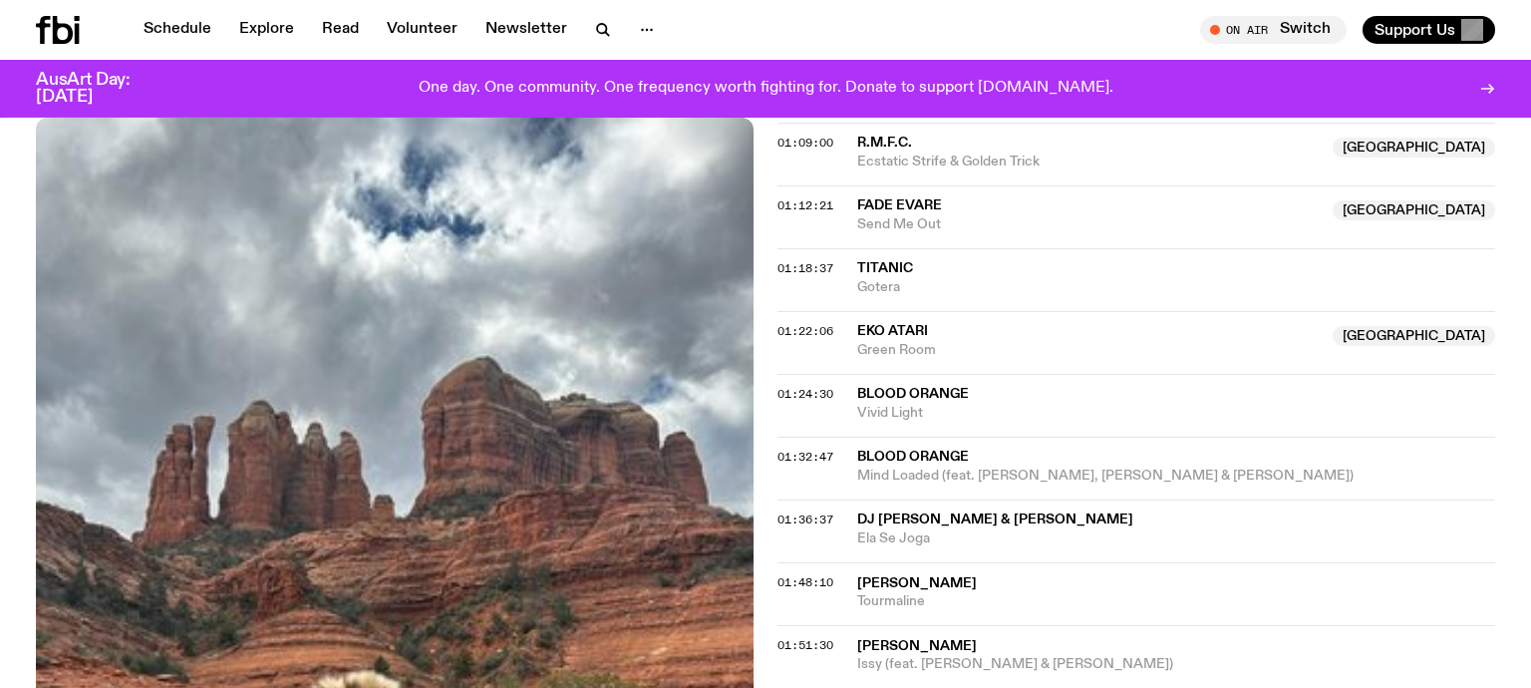
click at [890, 329] on span "EKO ATARI" at bounding box center [892, 331] width 71 height 14
